Goal: Task Accomplishment & Management: Complete application form

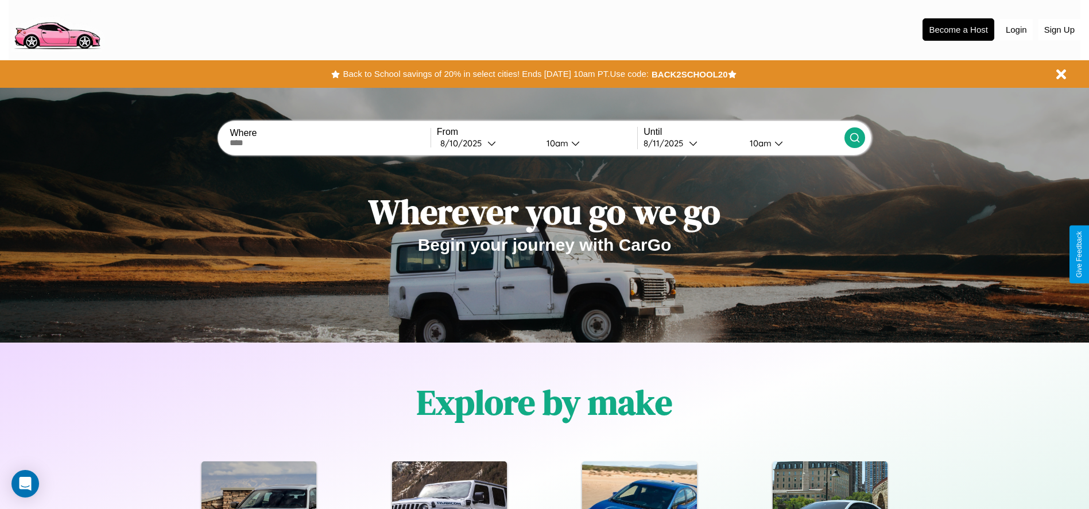
scroll to position [238, 0]
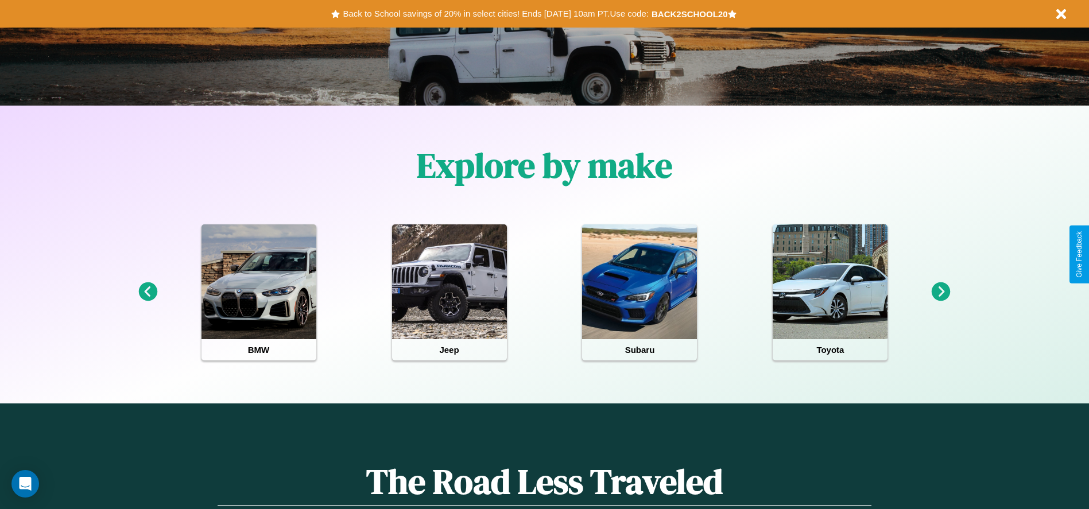
click at [148, 292] on icon at bounding box center [147, 291] width 19 height 19
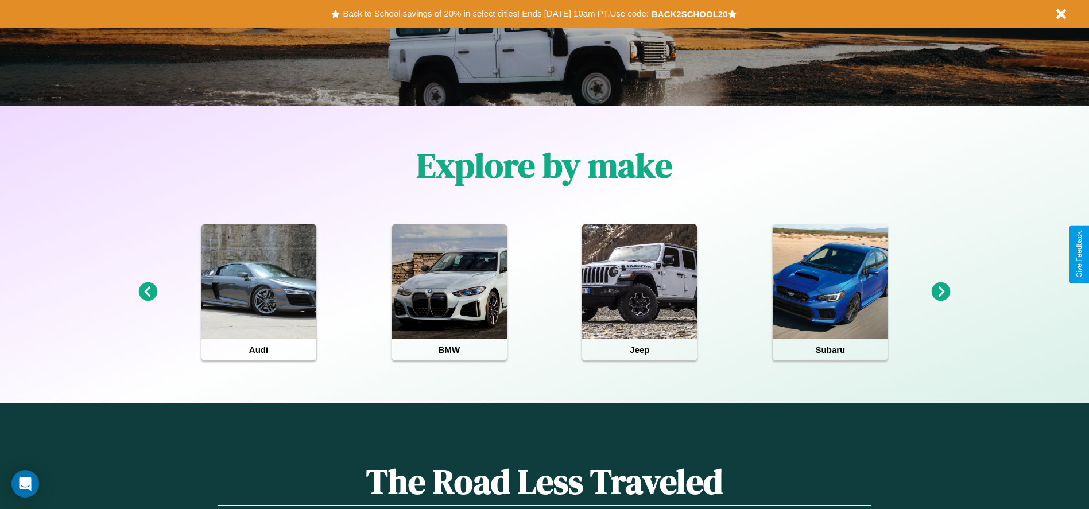
click at [941, 292] on icon at bounding box center [941, 291] width 19 height 19
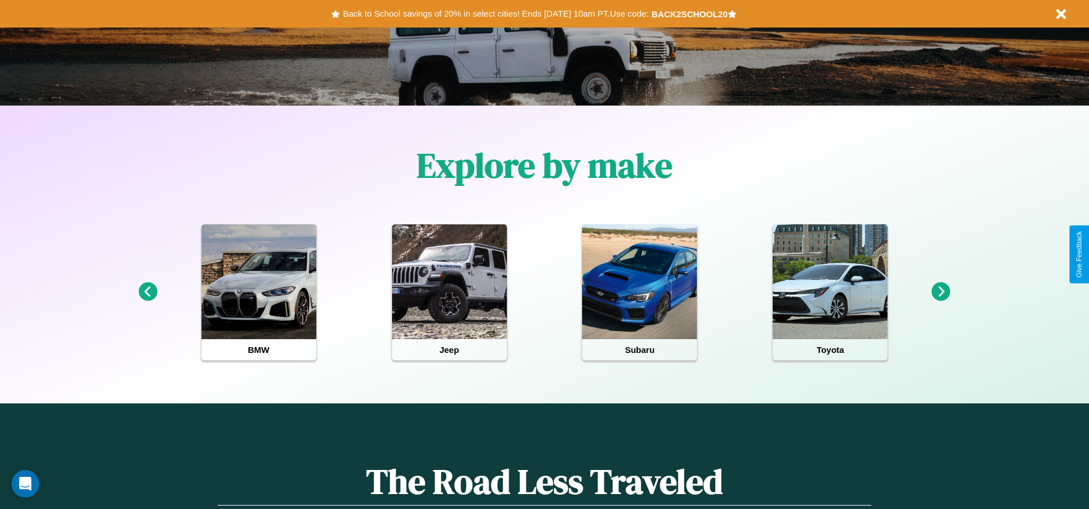
click at [941, 292] on icon at bounding box center [941, 291] width 19 height 19
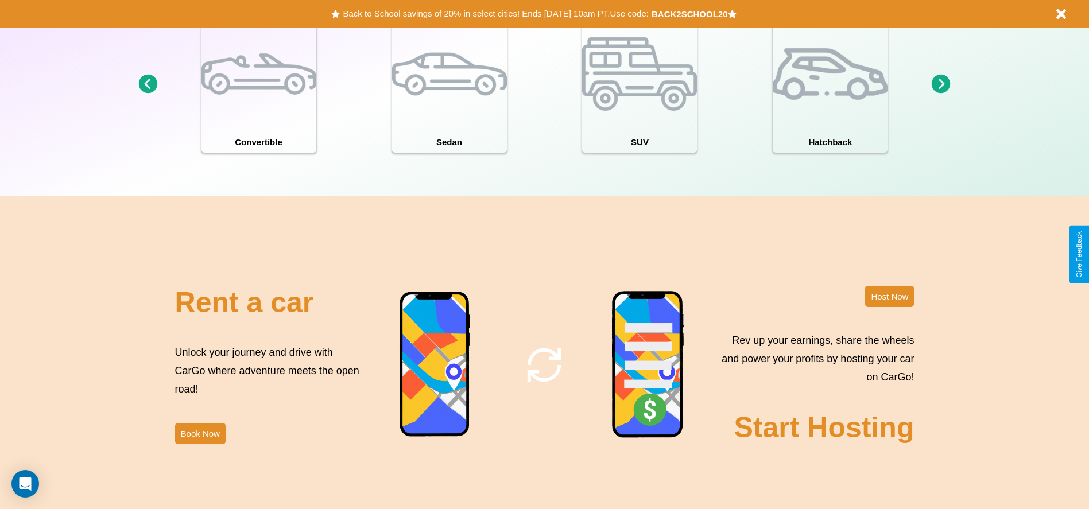
scroll to position [1252, 0]
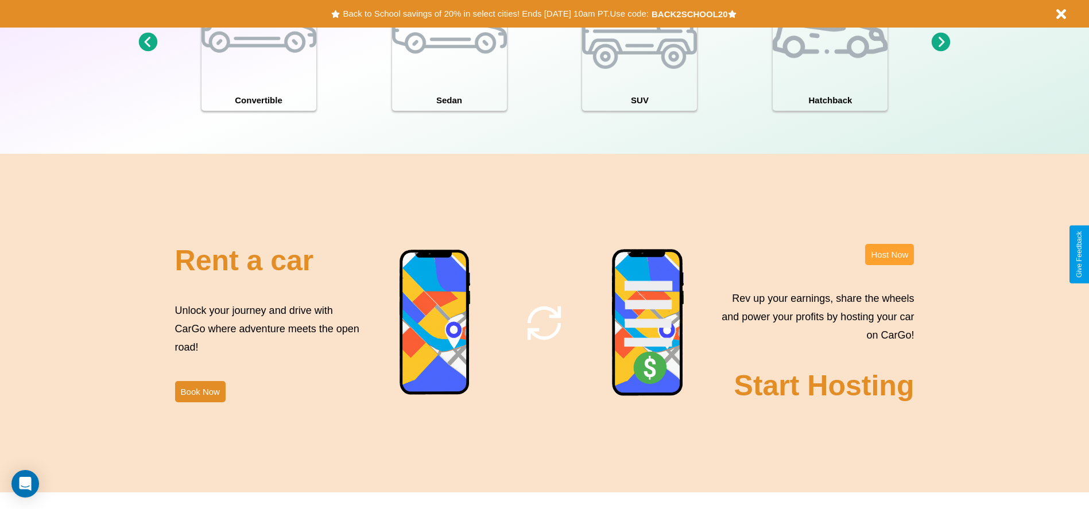
click at [889, 254] on button "Host Now" at bounding box center [889, 254] width 49 height 21
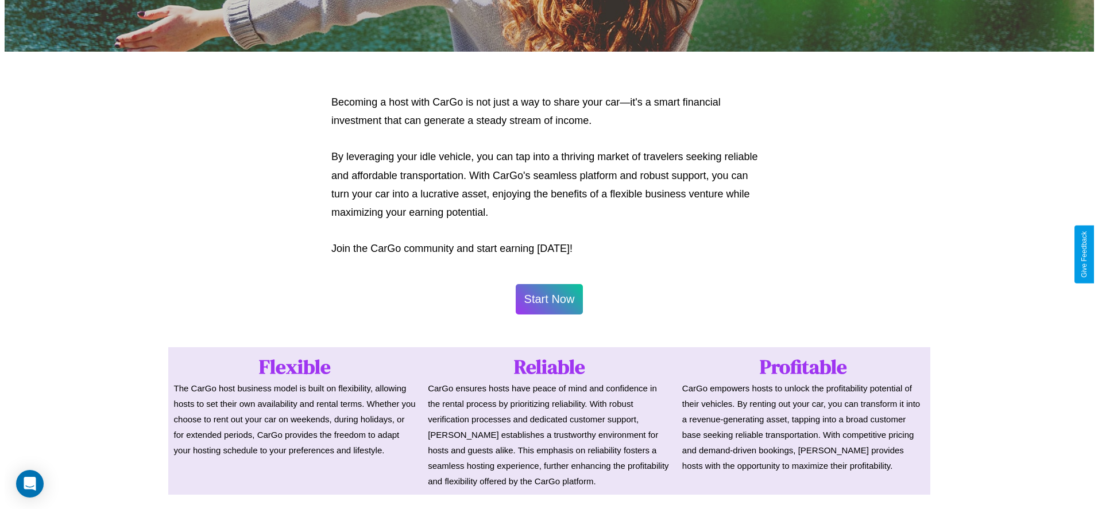
scroll to position [558, 0]
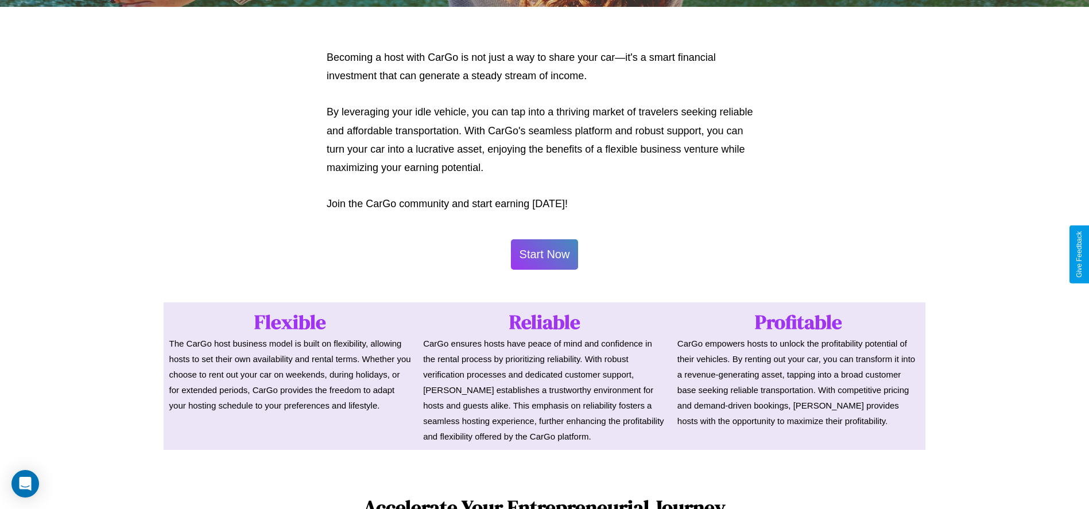
click at [544, 254] on button "Start Now" at bounding box center [545, 254] width 68 height 30
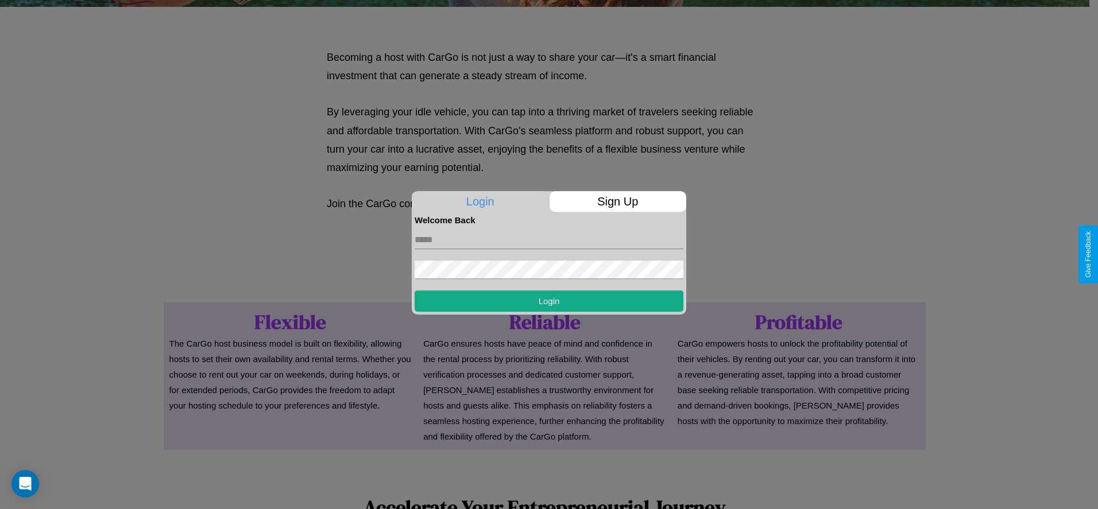
click at [617, 202] on p "Sign Up" at bounding box center [617, 201] width 137 height 21
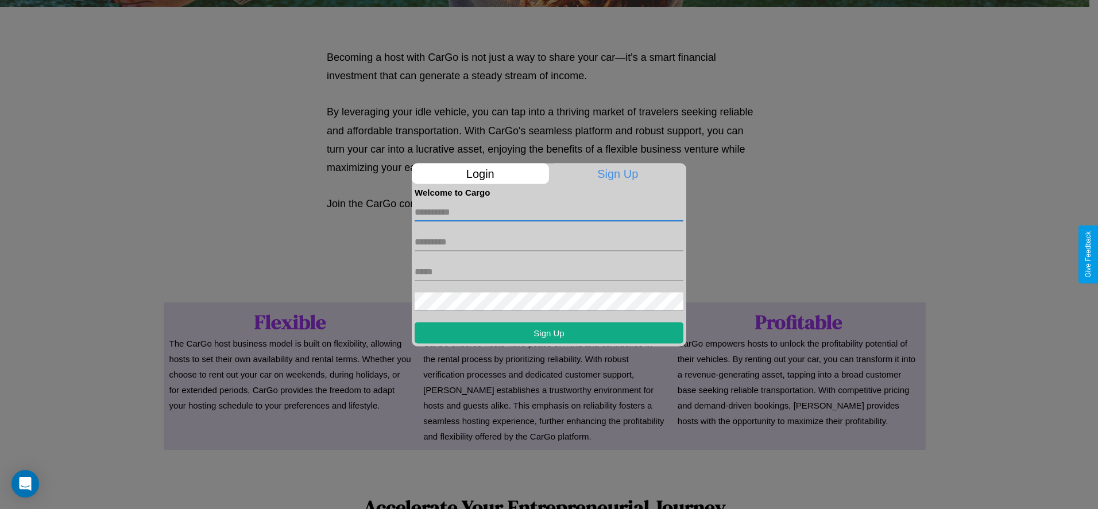
click at [549, 212] on input "text" at bounding box center [549, 212] width 269 height 18
type input "********"
click at [549, 242] on input "text" at bounding box center [549, 242] width 269 height 18
type input "*****"
click at [549, 272] on input "text" at bounding box center [549, 271] width 269 height 18
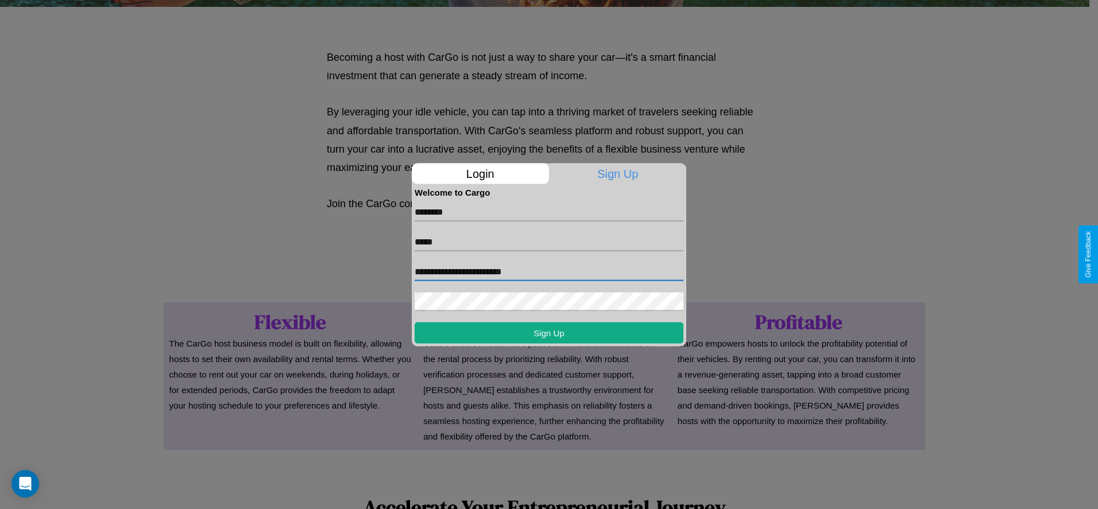
type input "**********"
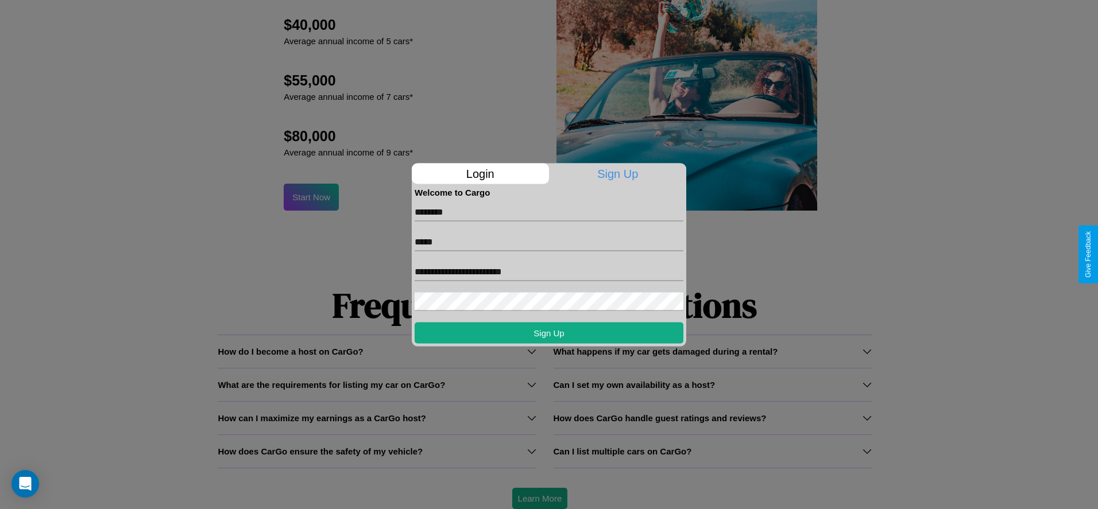
click at [539, 498] on div at bounding box center [549, 254] width 1098 height 509
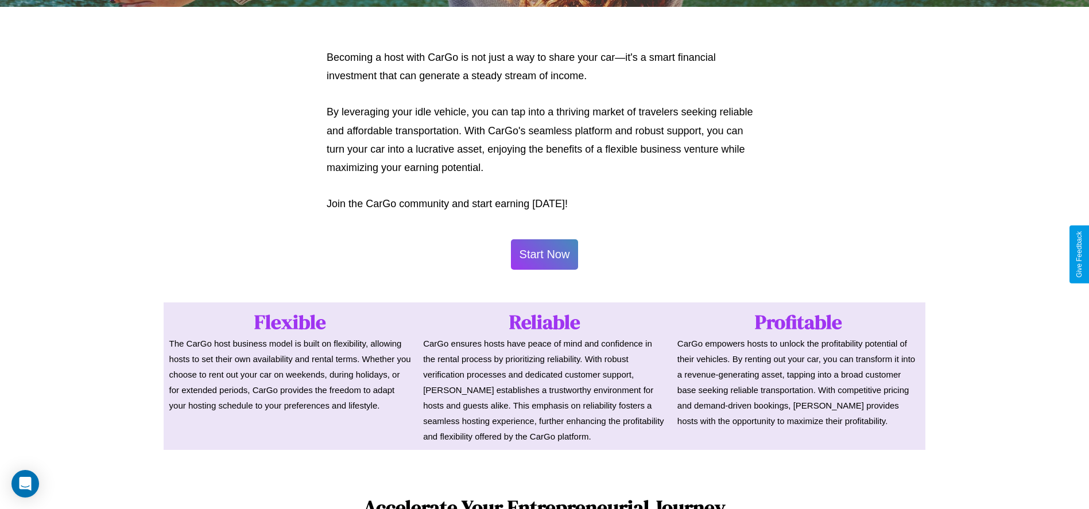
click at [544, 254] on button "Start Now" at bounding box center [545, 254] width 68 height 30
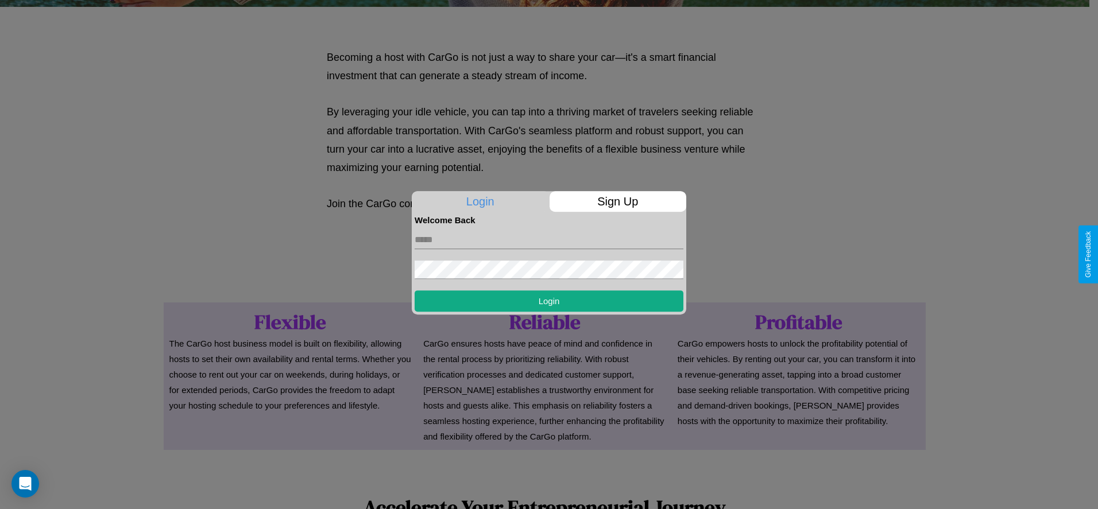
scroll to position [0, 0]
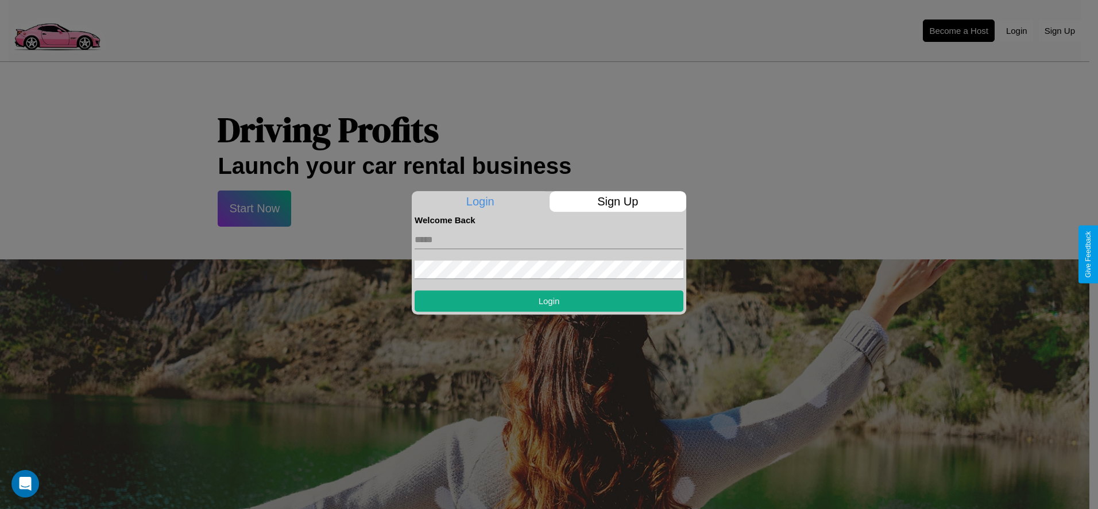
click at [958, 30] on div at bounding box center [549, 254] width 1098 height 509
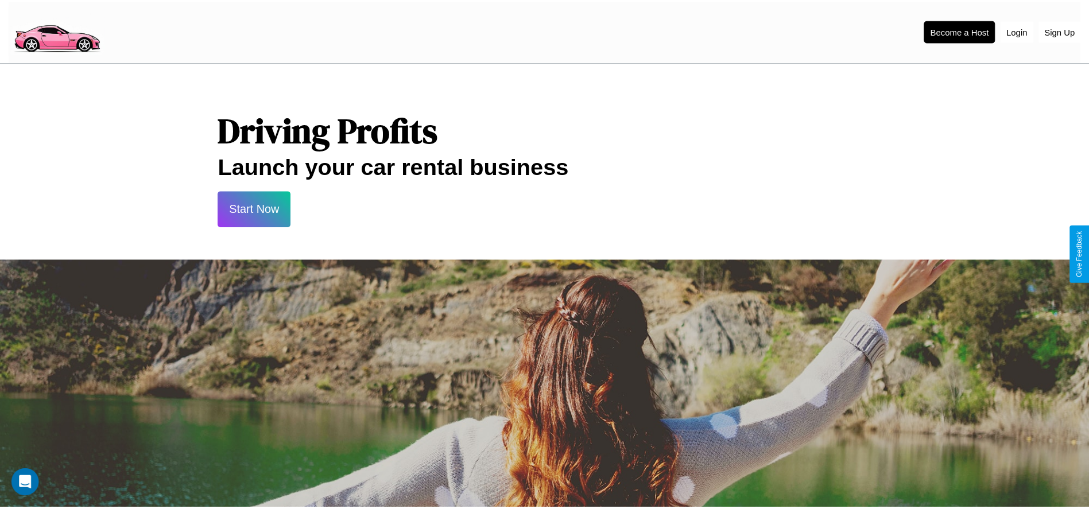
scroll to position [558, 0]
